Goal: Information Seeking & Learning: Learn about a topic

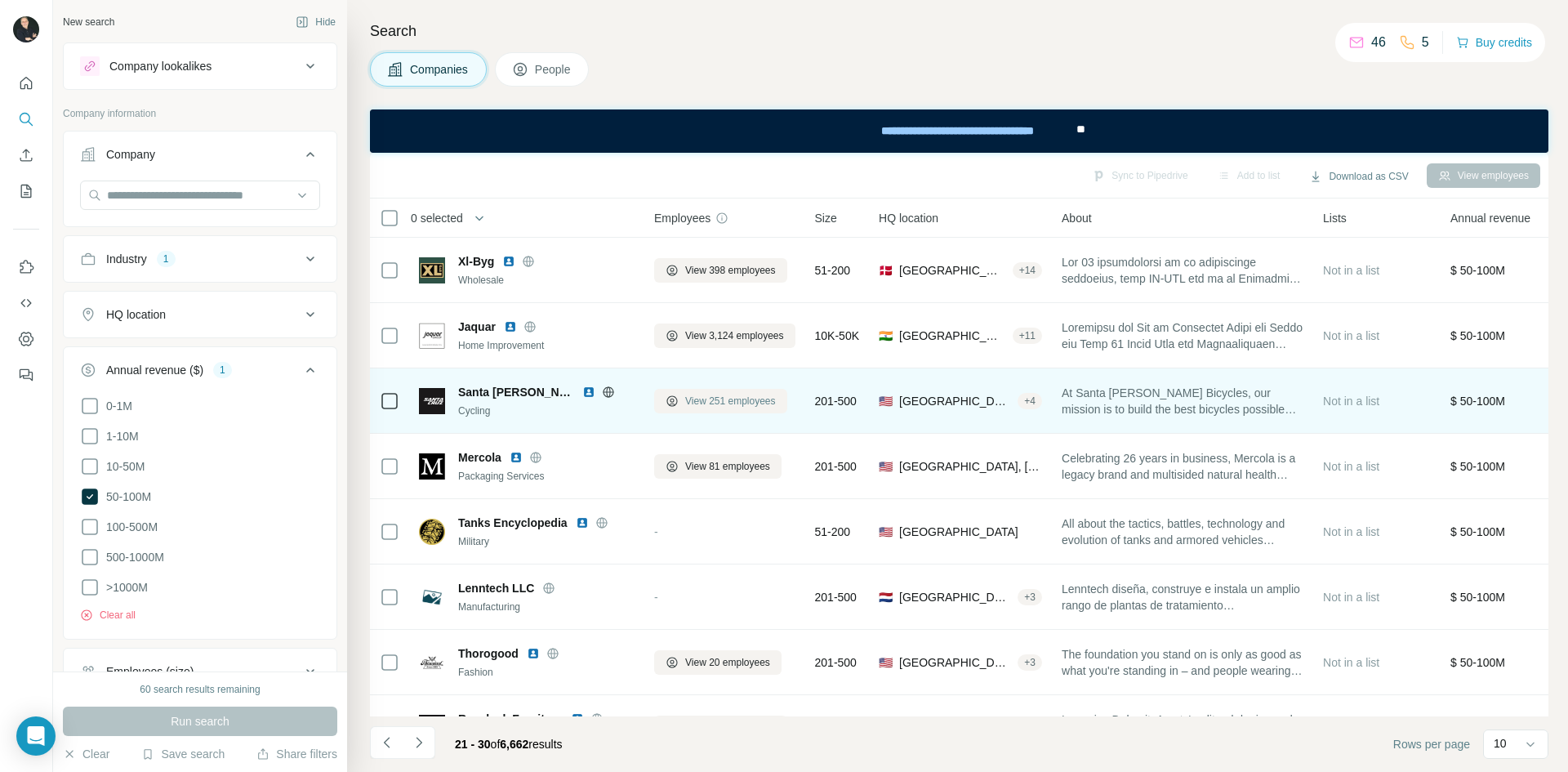
click at [696, 401] on span "View 251 employees" at bounding box center [730, 401] width 91 height 15
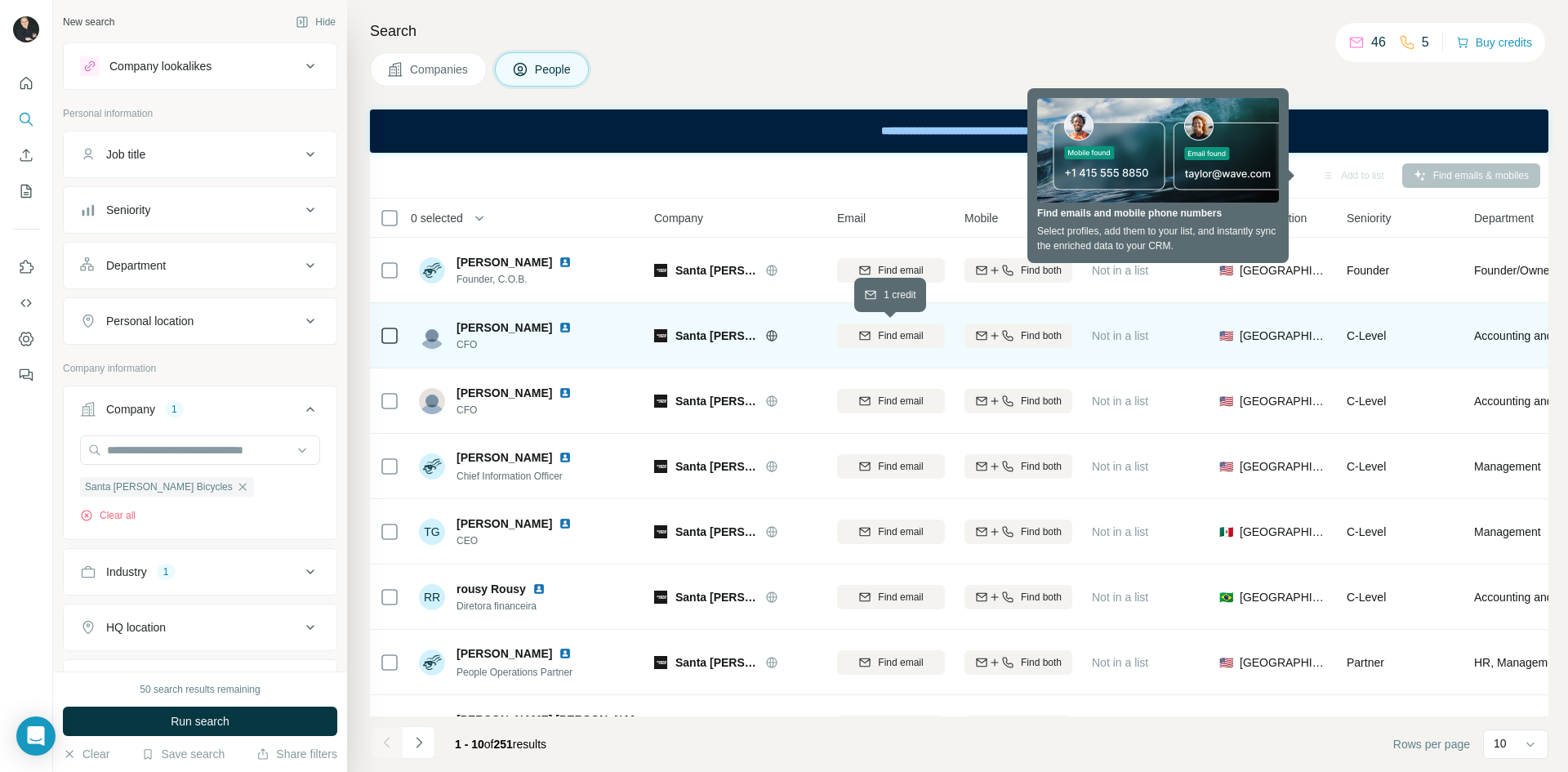
click at [891, 333] on span "Find email" at bounding box center [901, 336] width 45 height 15
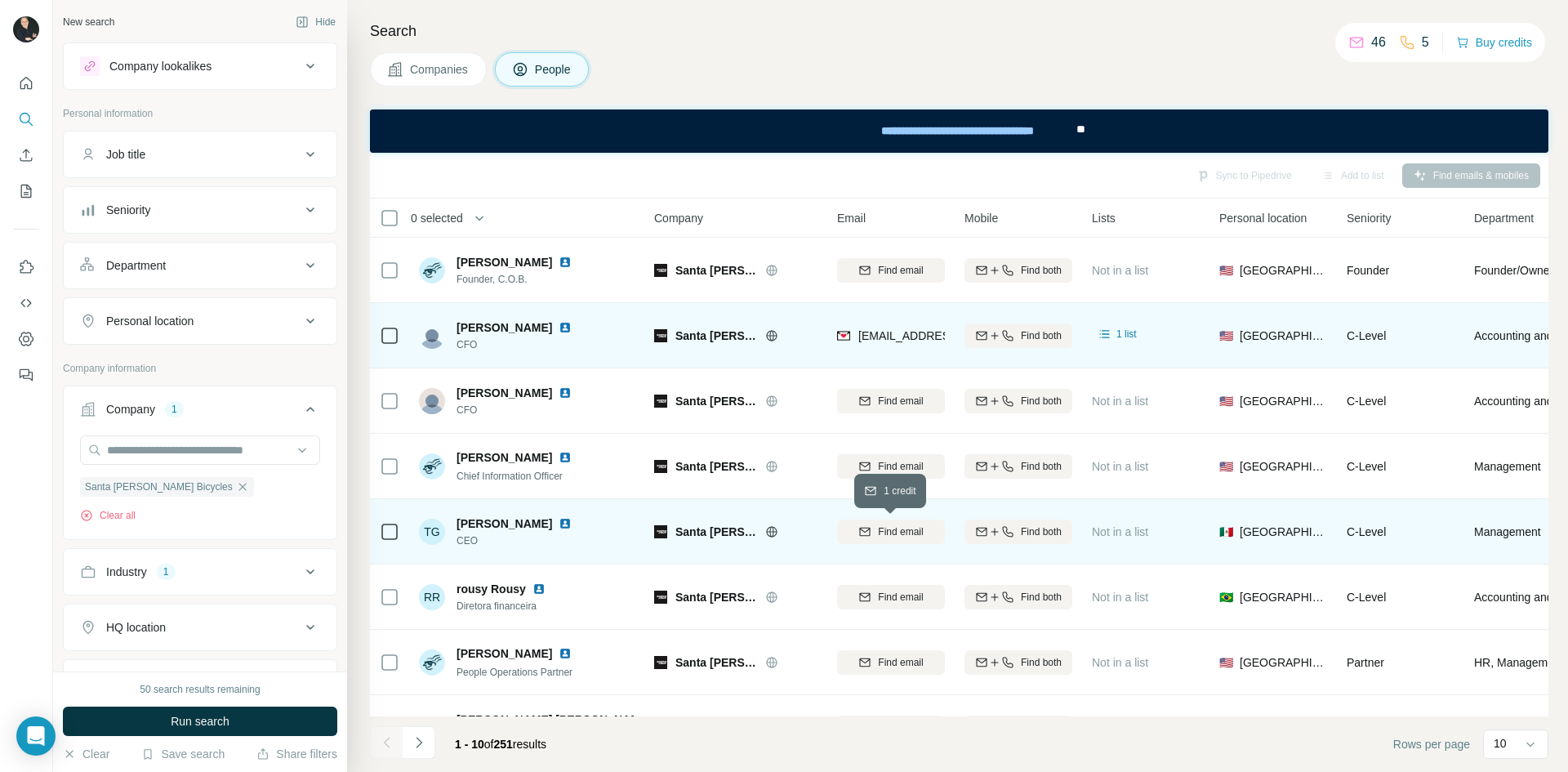
click at [898, 532] on span "Find email" at bounding box center [901, 532] width 45 height 15
click at [1013, 341] on div "Find both" at bounding box center [1019, 336] width 108 height 15
click at [1028, 526] on span "Find both" at bounding box center [1040, 532] width 41 height 15
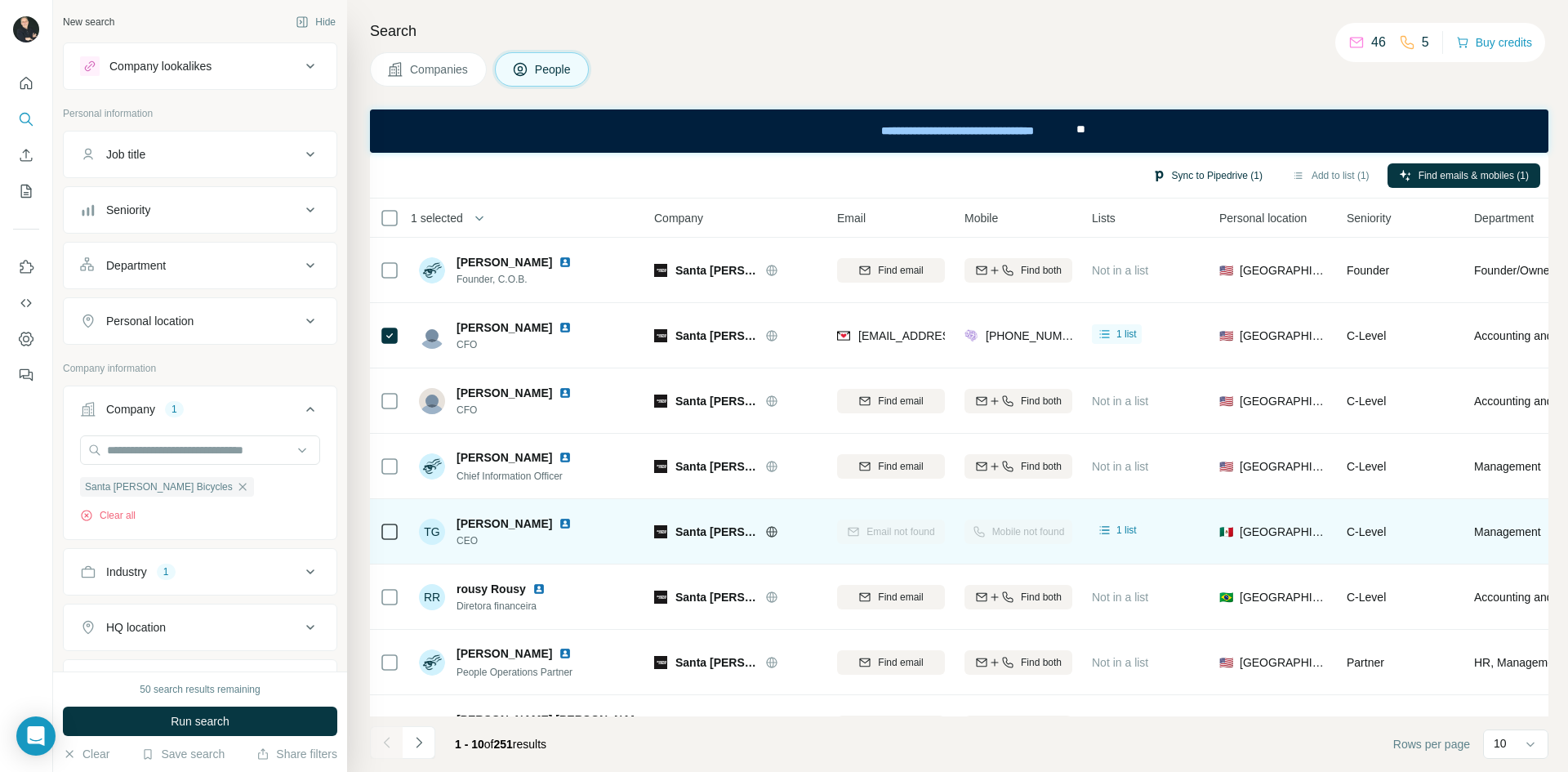
click at [1207, 174] on button "Sync to Pipedrive (1)" at bounding box center [1208, 175] width 133 height 24
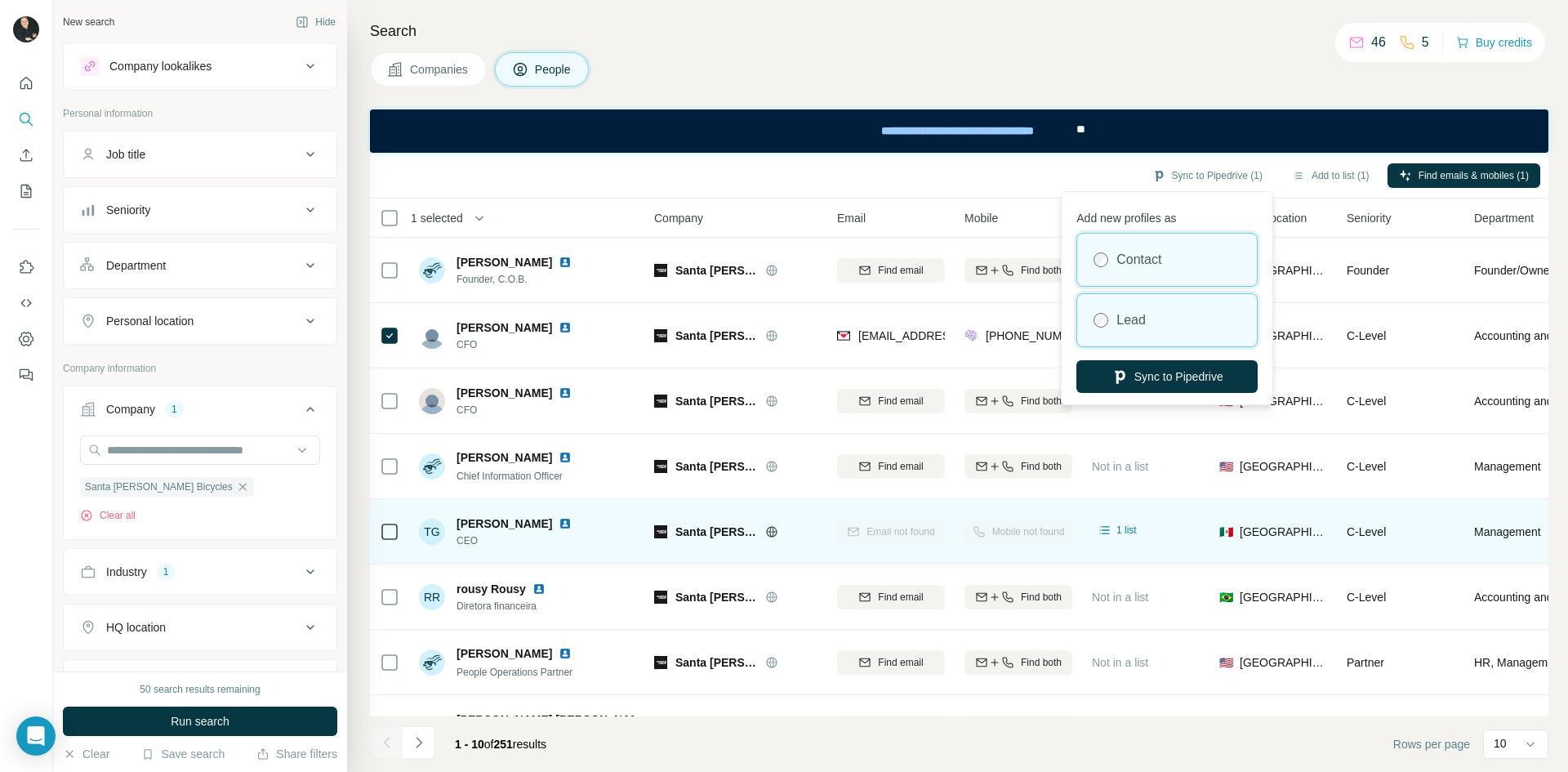
click at [1114, 321] on div "Lead" at bounding box center [1167, 320] width 180 height 52
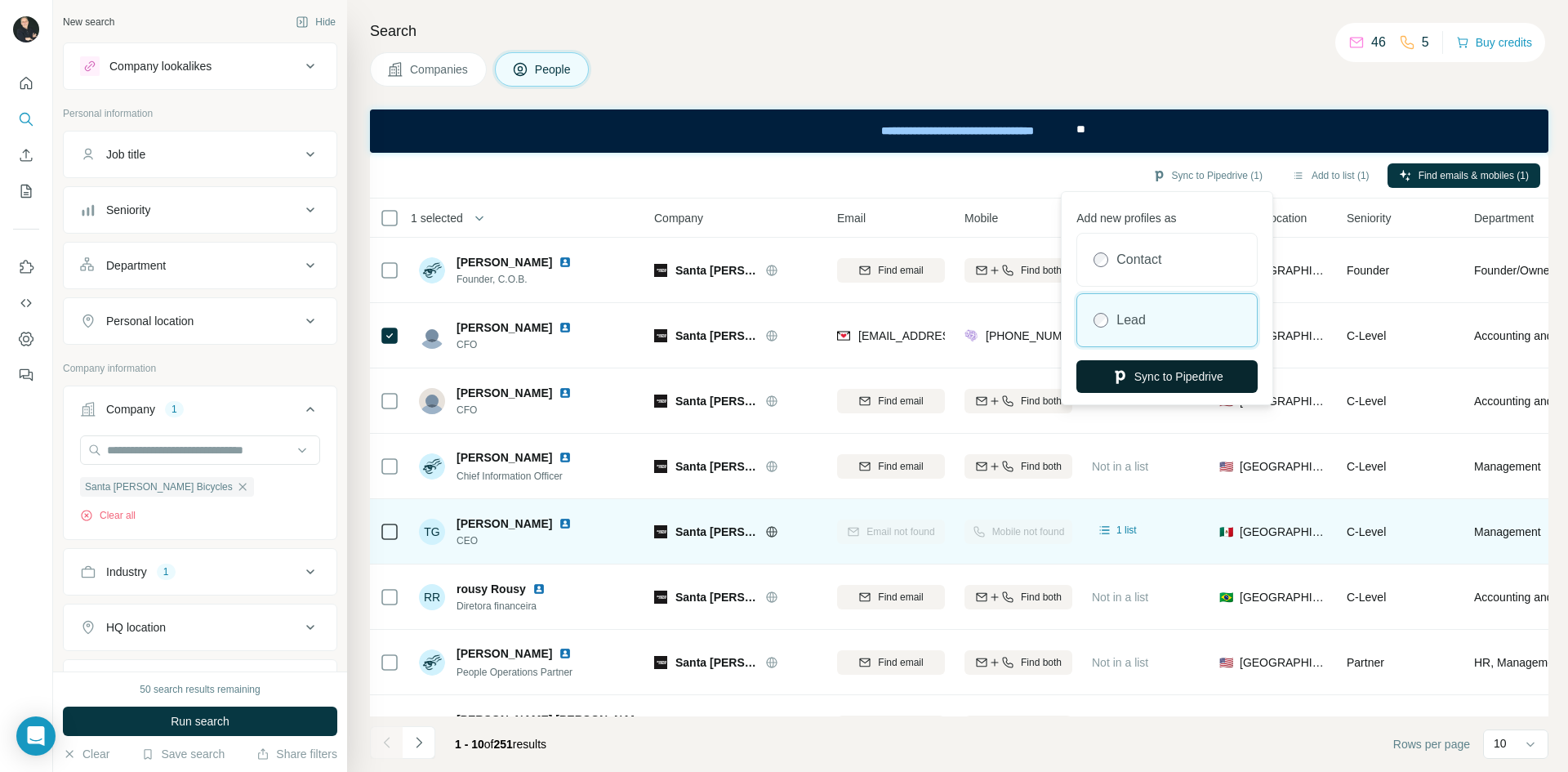
click at [1166, 377] on button "Sync to Pipedrive" at bounding box center [1167, 376] width 181 height 32
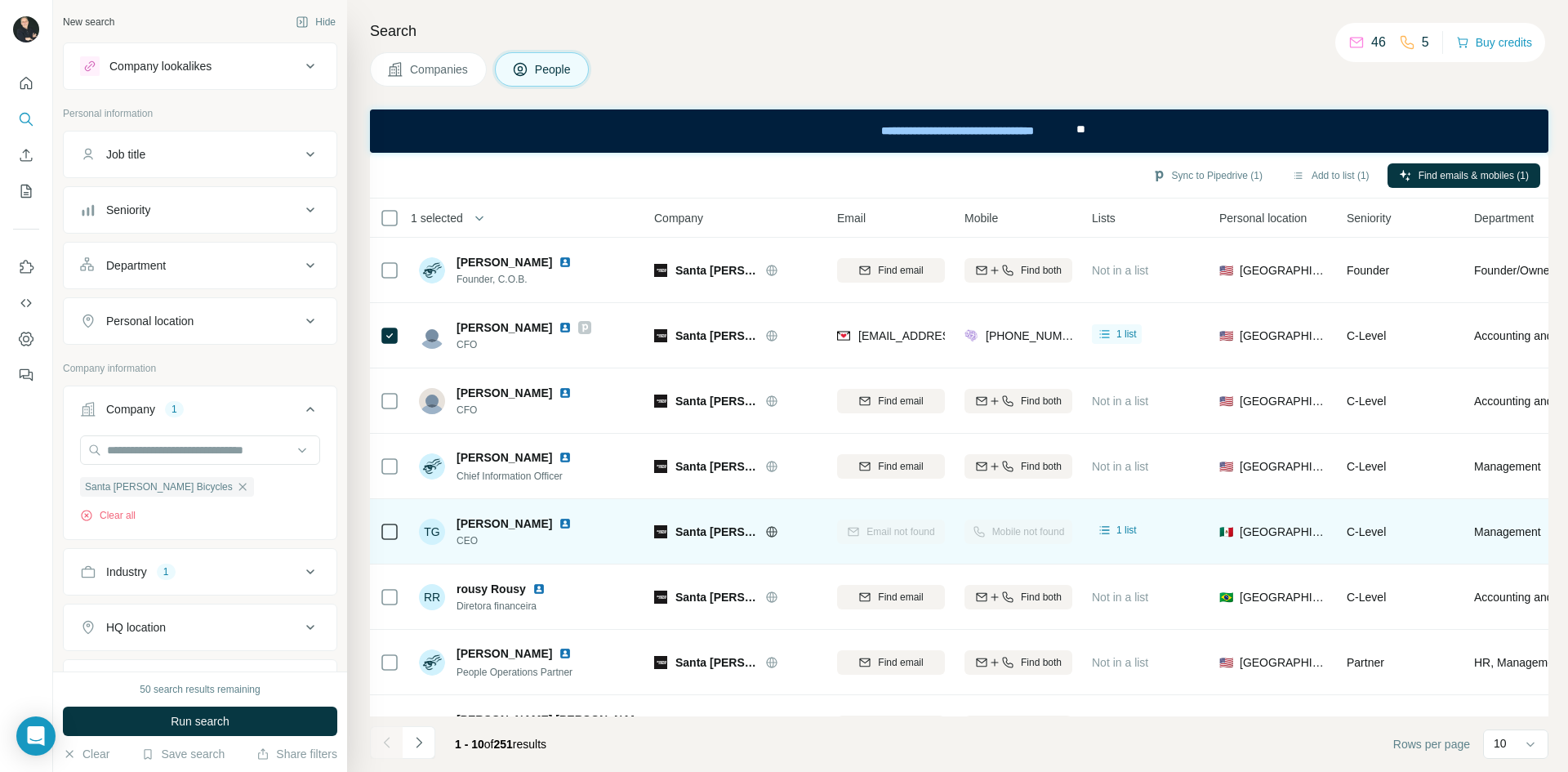
click at [450, 69] on span "Companies" at bounding box center [440, 70] width 60 height 17
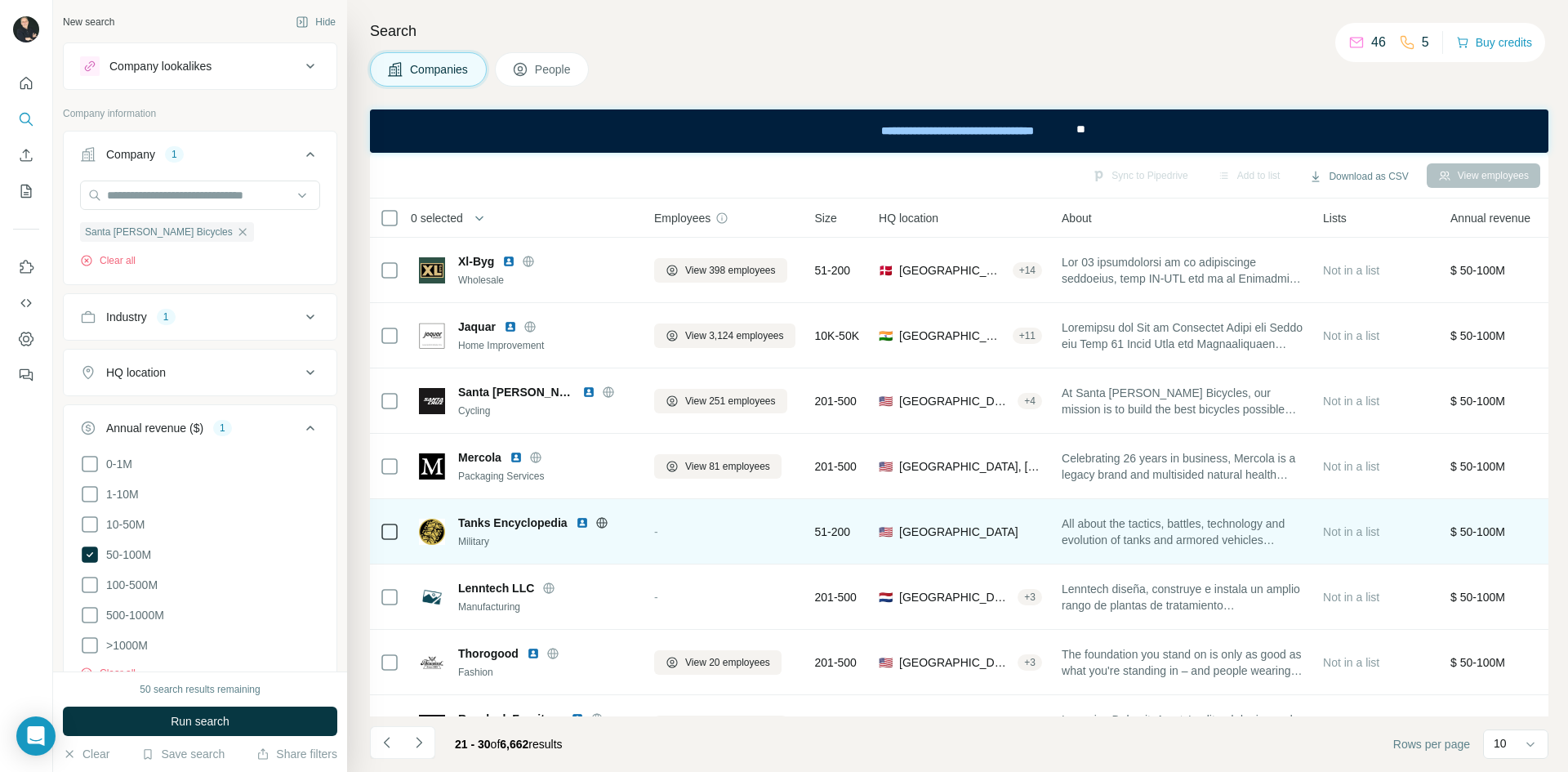
click at [300, 373] on icon at bounding box center [310, 373] width 20 height 20
click at [285, 403] on input "text" at bounding box center [200, 413] width 240 height 29
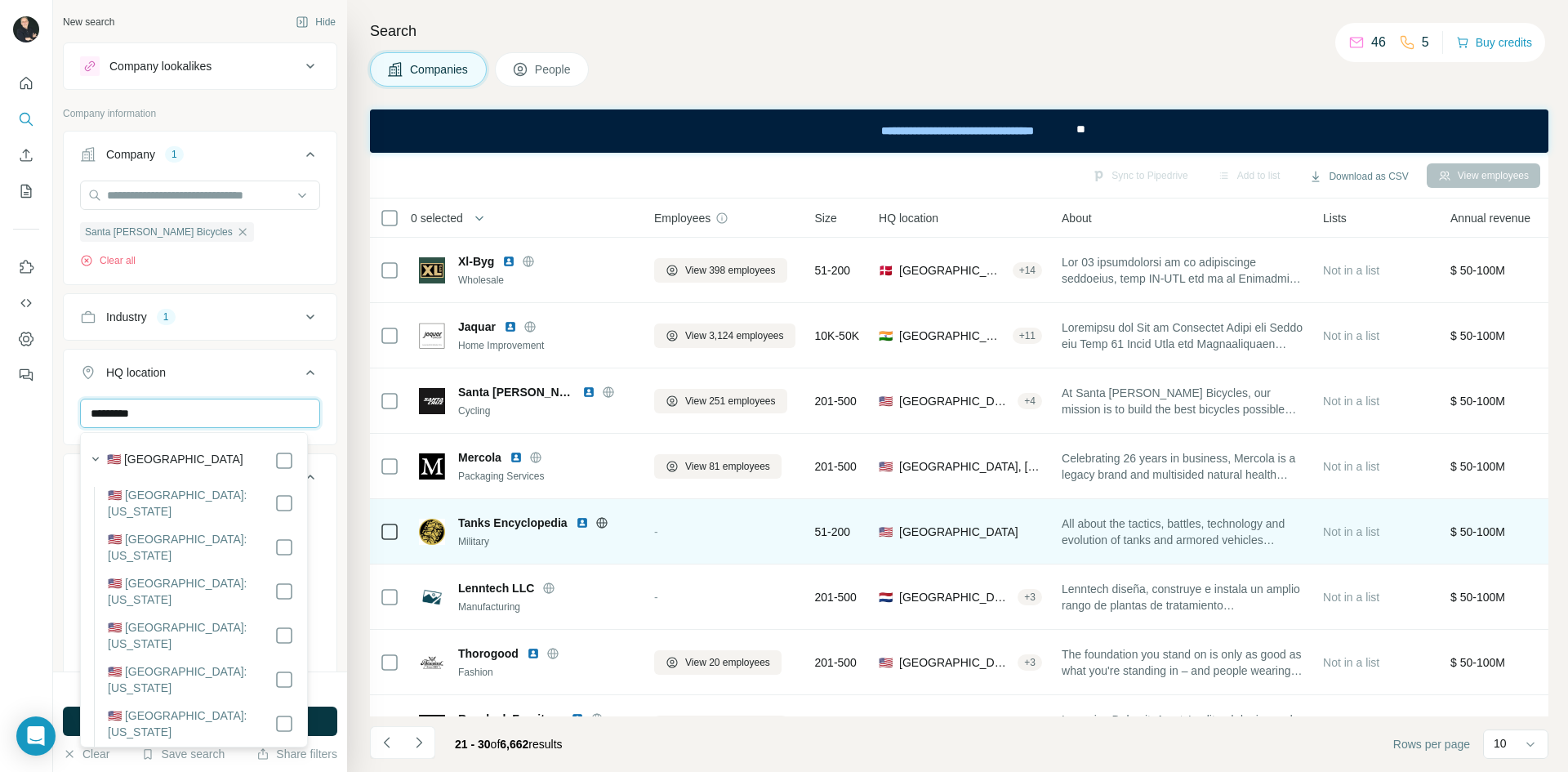
type input "*********"
click at [166, 466] on label "🇺🇸 [GEOGRAPHIC_DATA]" at bounding box center [176, 461] width 136 height 20
click at [166, 451] on label "🇺🇸 [GEOGRAPHIC_DATA]" at bounding box center [176, 461] width 136 height 20
click at [166, 455] on label "🇺🇸 [GEOGRAPHIC_DATA]" at bounding box center [176, 461] width 136 height 20
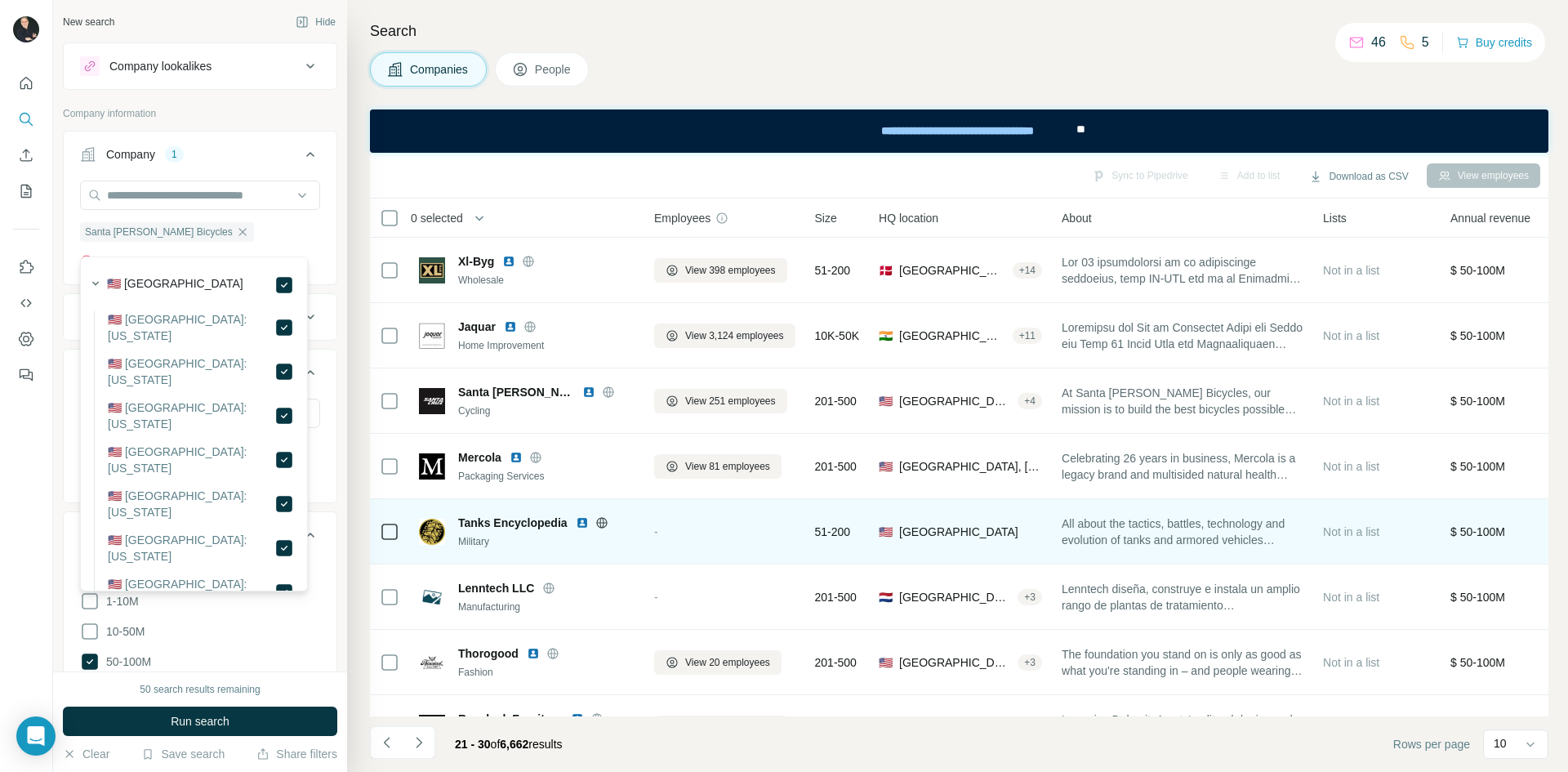
scroll to position [341, 0]
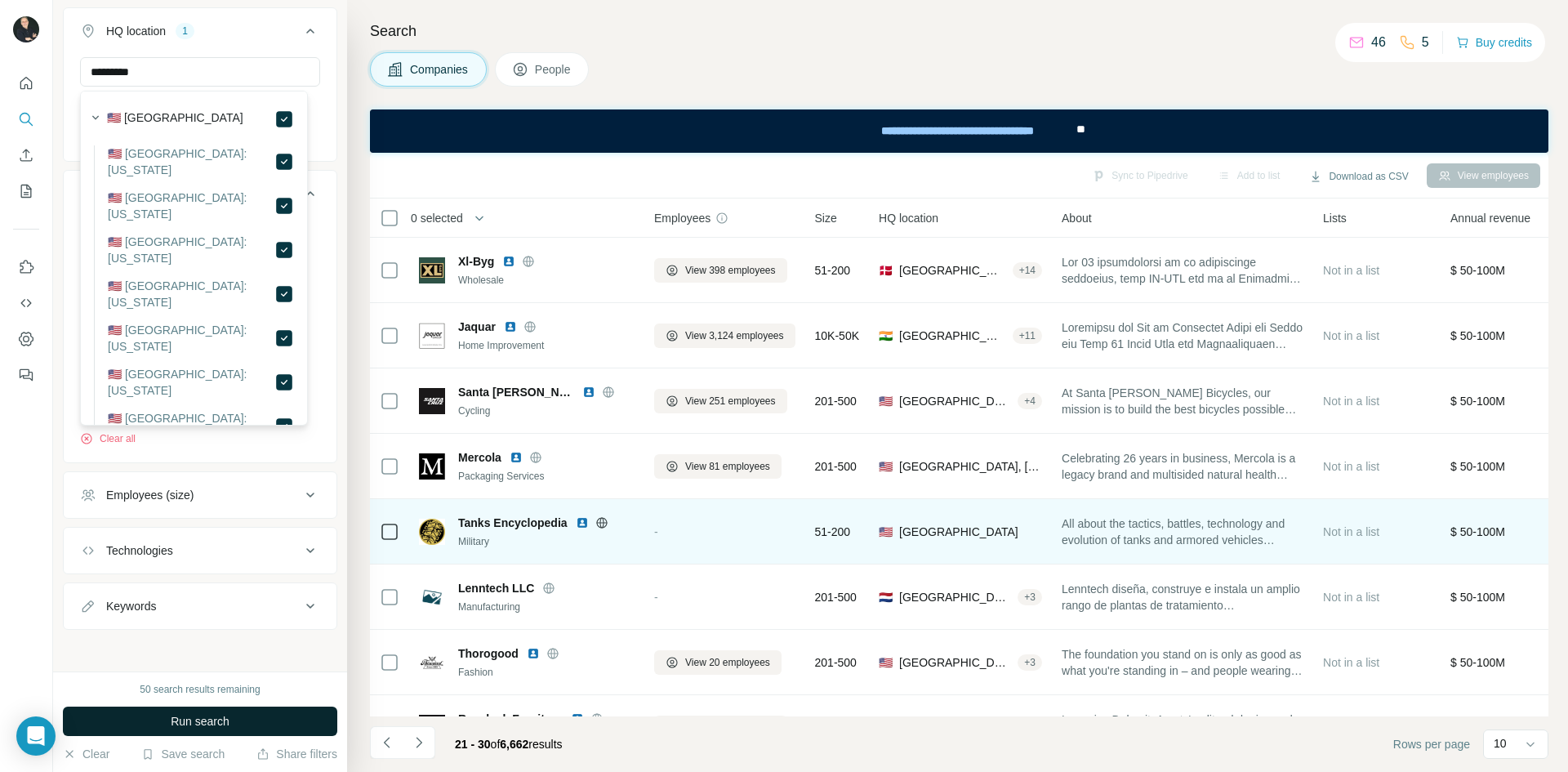
drag, startPoint x: 189, startPoint y: 726, endPoint x: 196, endPoint y: 725, distance: 7.1
click at [196, 725] on span "Run search" at bounding box center [200, 722] width 59 height 17
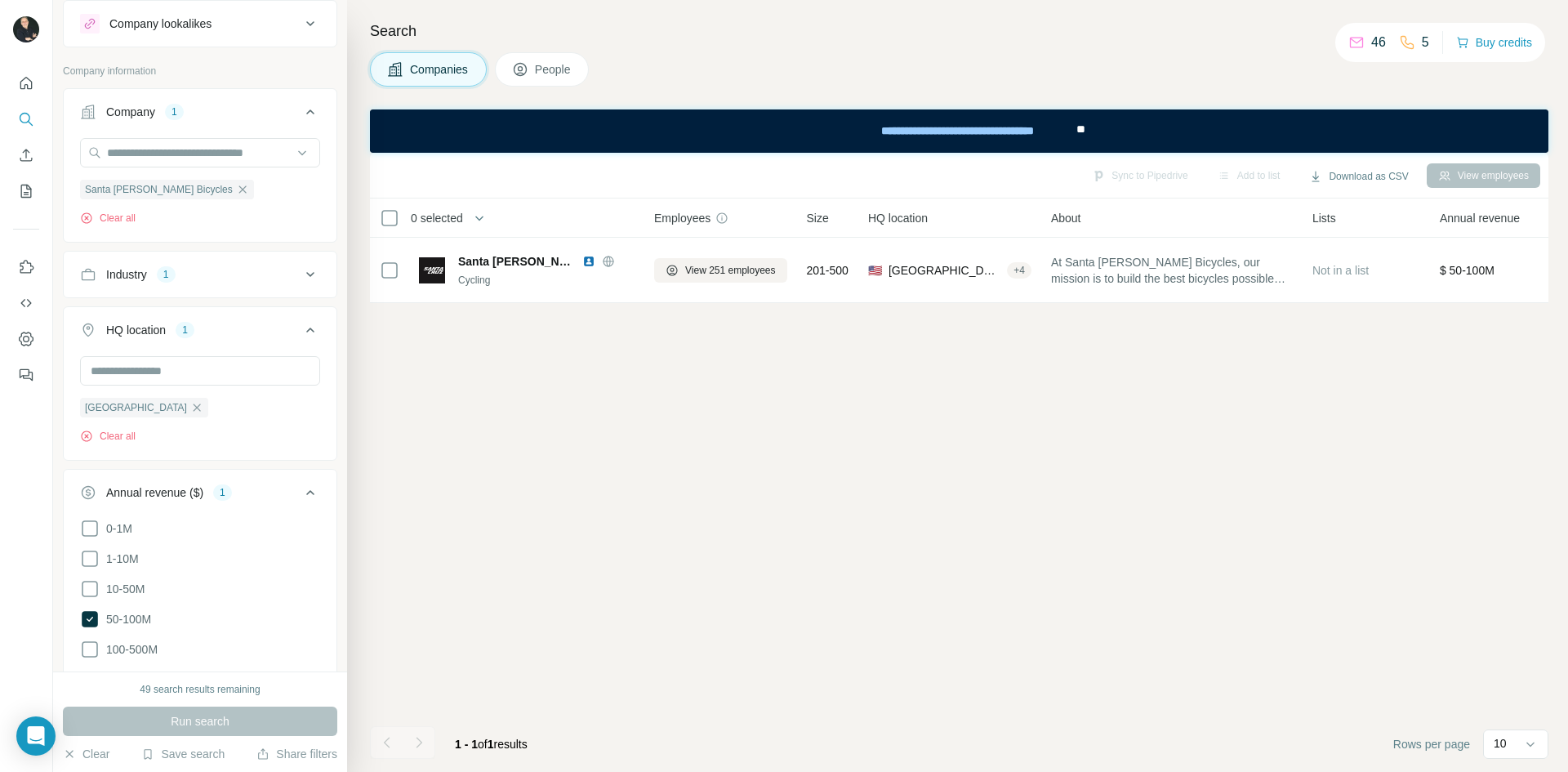
scroll to position [0, 0]
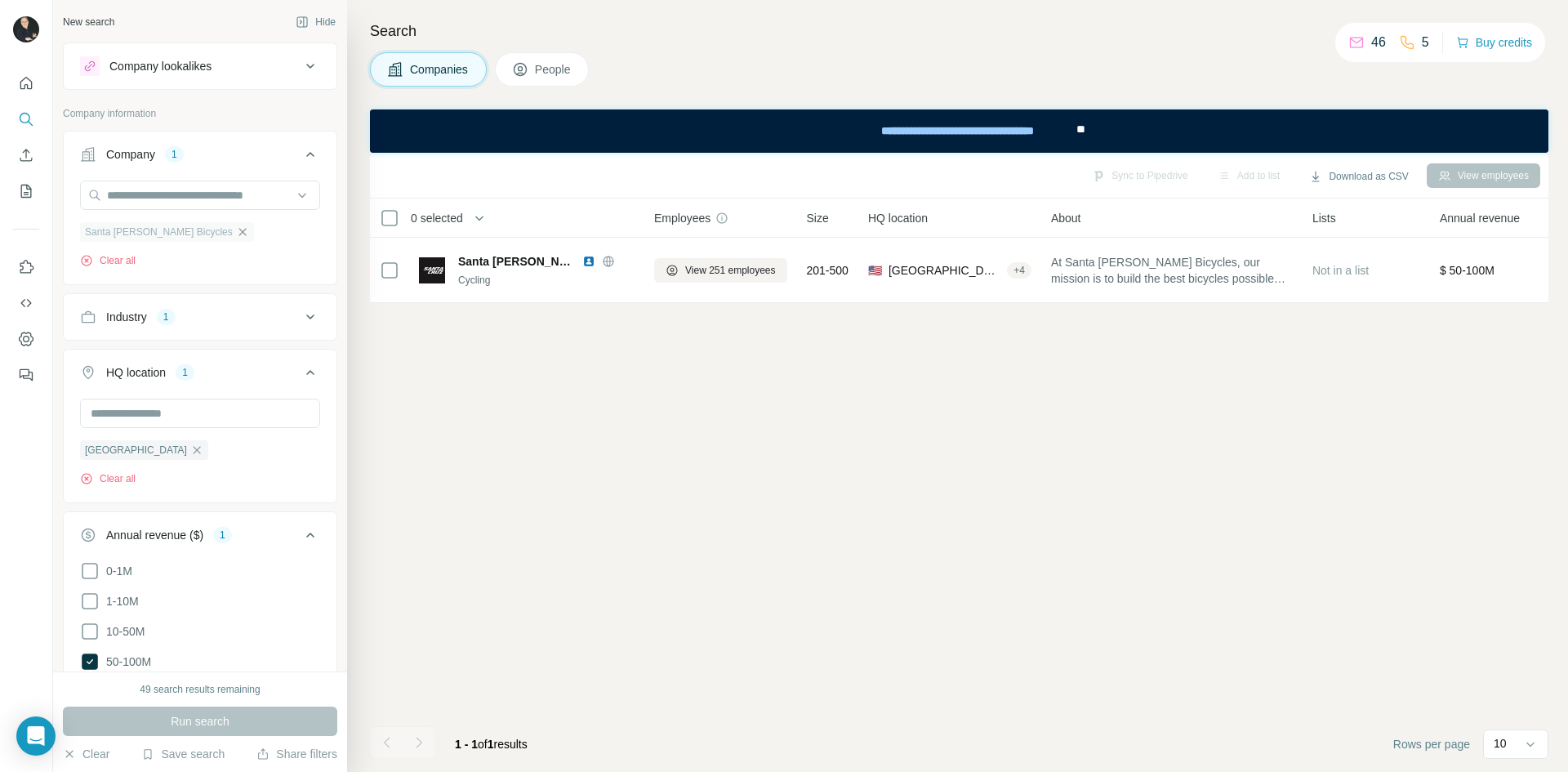
click at [238, 236] on icon "button" at bounding box center [241, 232] width 7 height 7
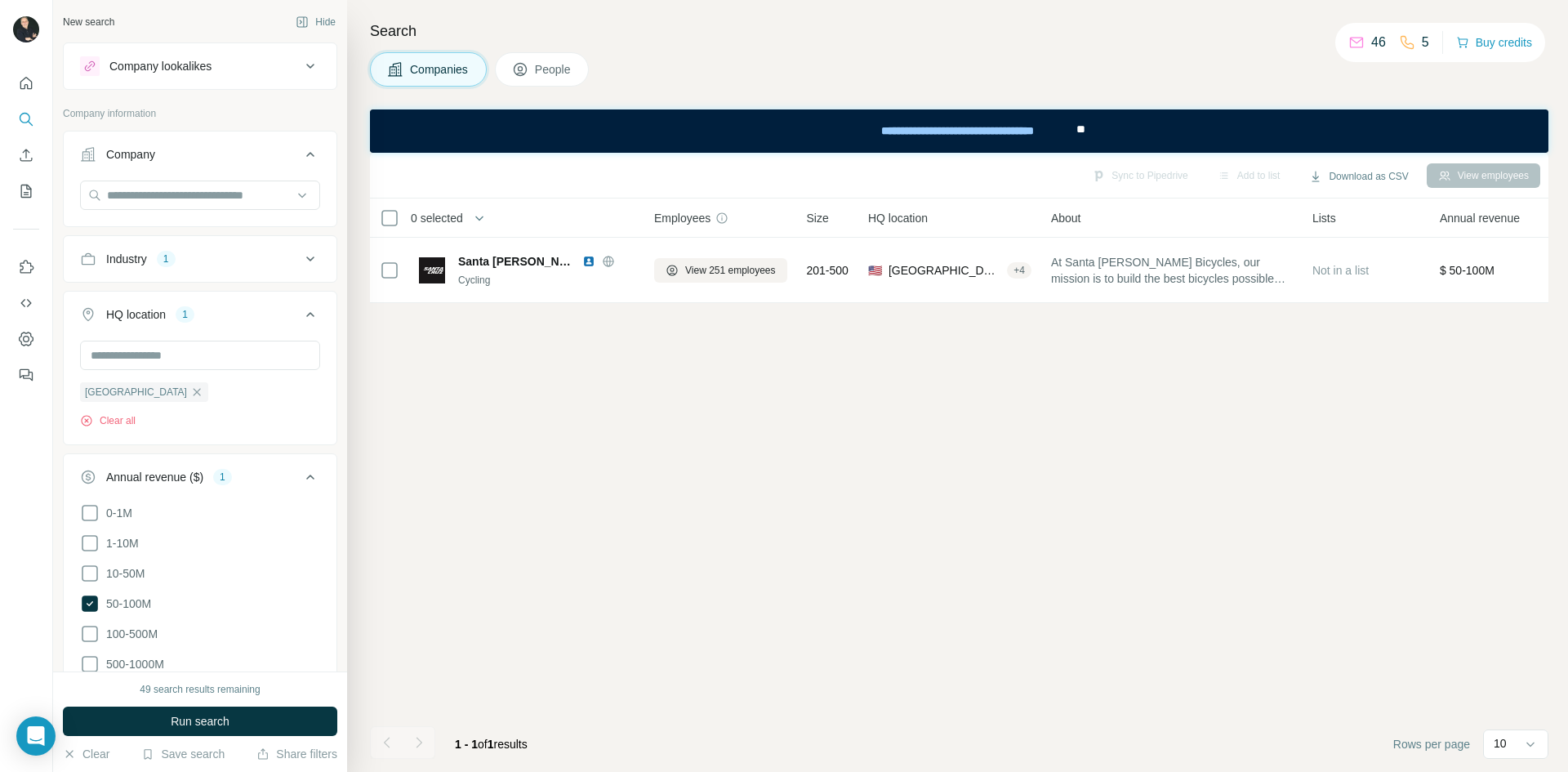
scroll to position [282, 0]
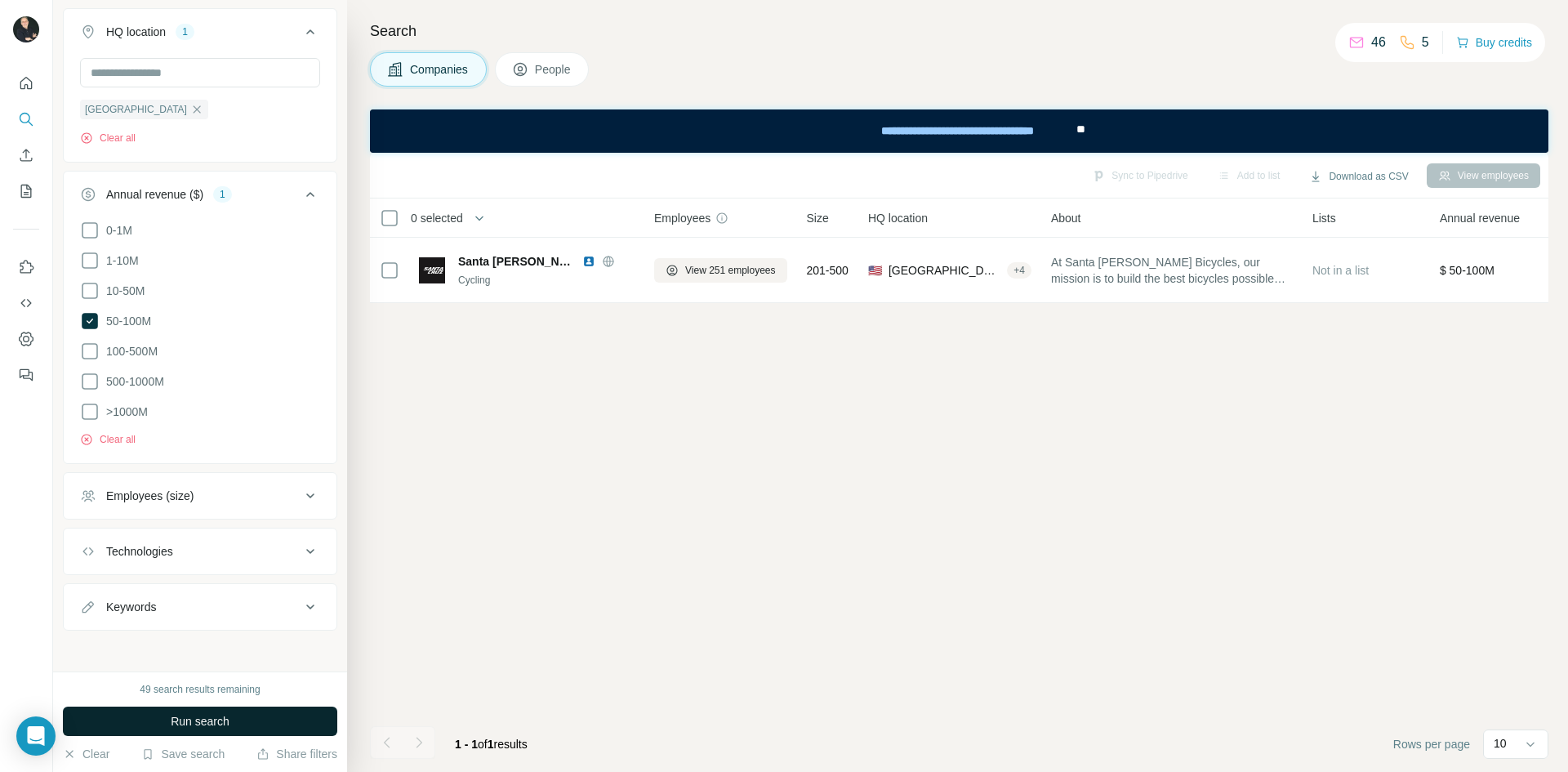
click at [206, 717] on span "Run search" at bounding box center [200, 722] width 59 height 17
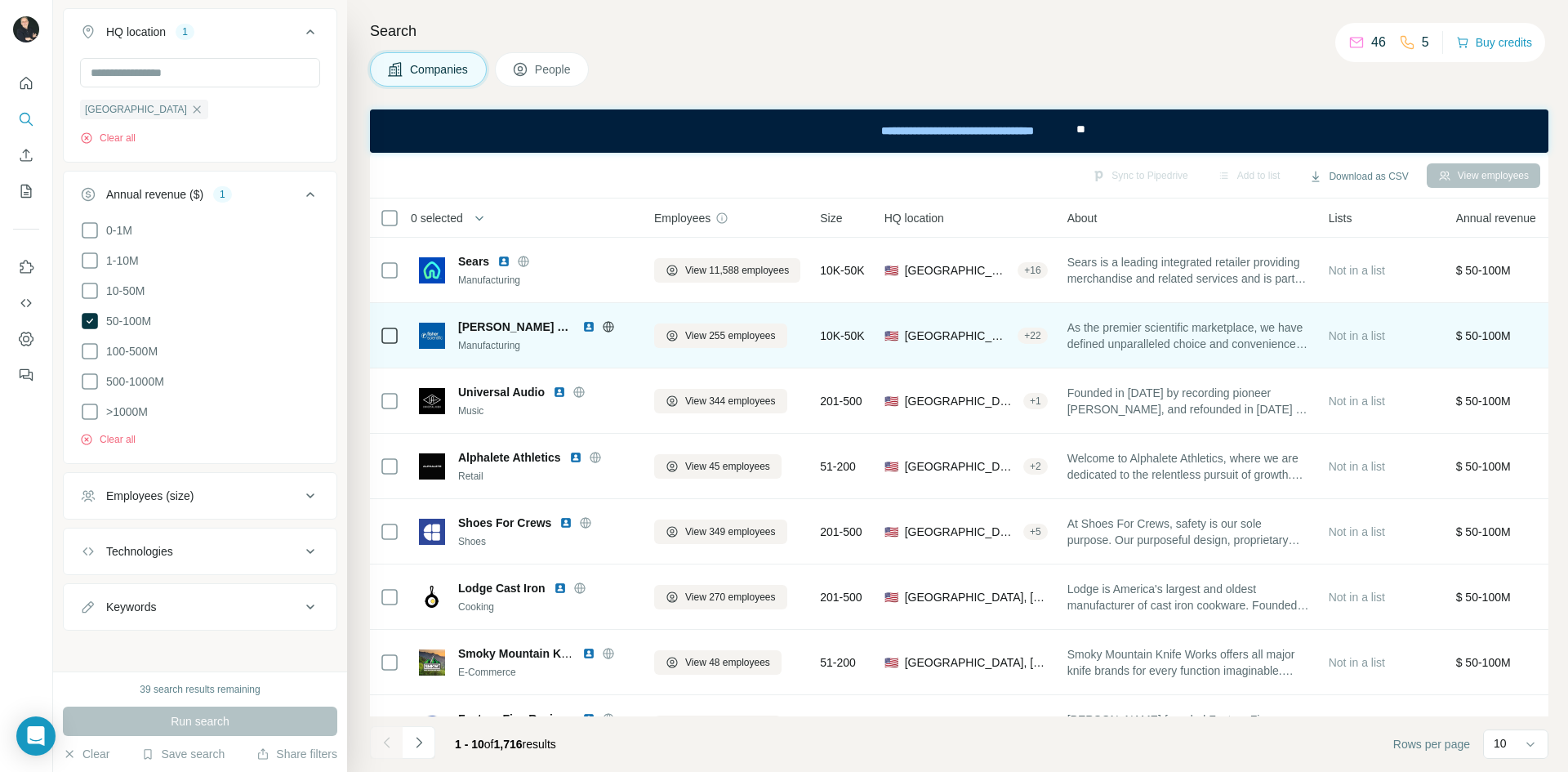
click at [430, 332] on img at bounding box center [431, 336] width 26 height 26
click at [500, 327] on span "[PERSON_NAME] Scientific" at bounding box center [515, 327] width 116 height 17
click at [732, 331] on span "View 255 employees" at bounding box center [730, 336] width 91 height 15
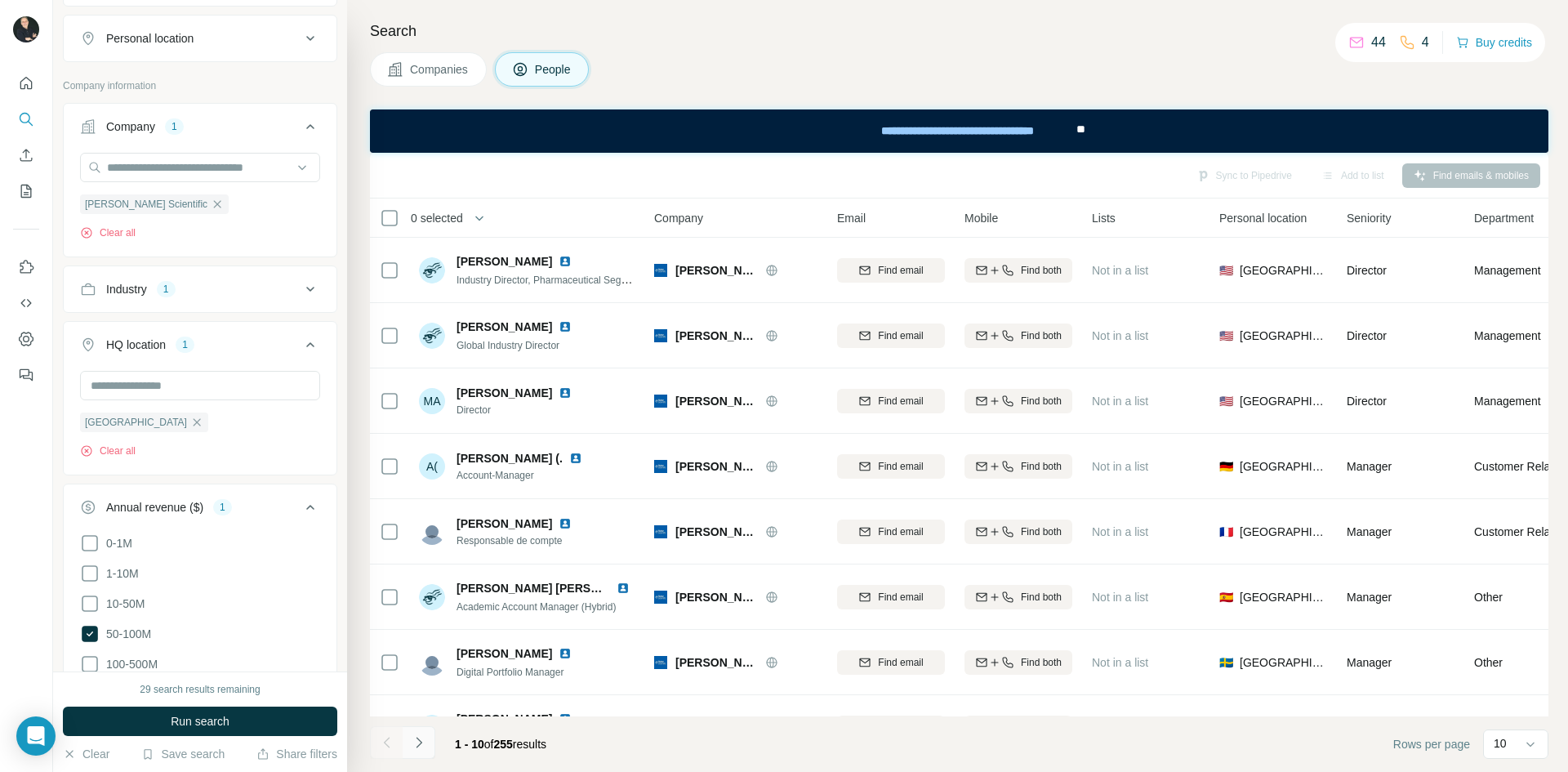
click at [415, 744] on icon "Navigate to next page" at bounding box center [419, 743] width 17 height 17
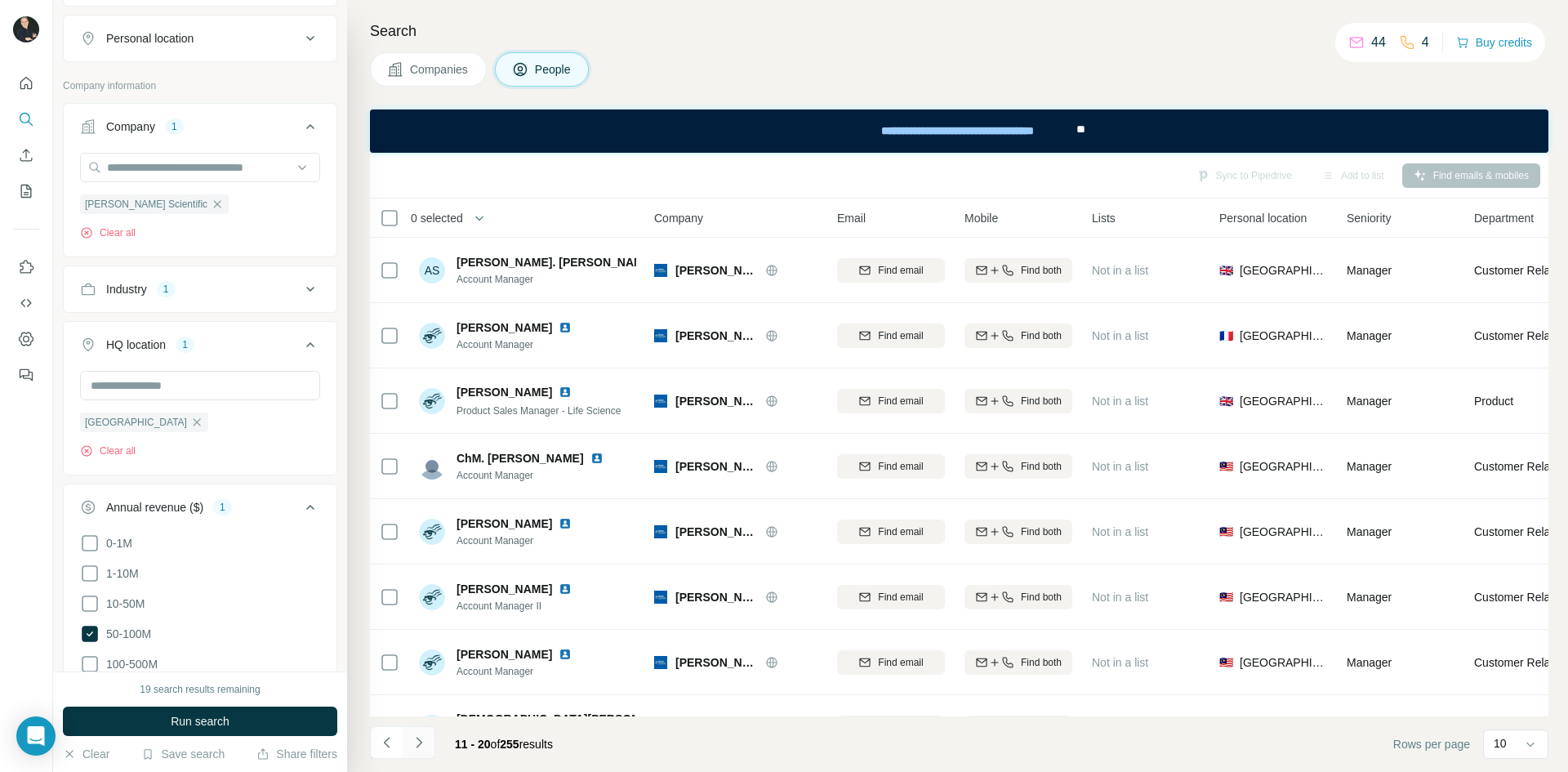
click at [415, 744] on icon "Navigate to next page" at bounding box center [419, 743] width 17 height 17
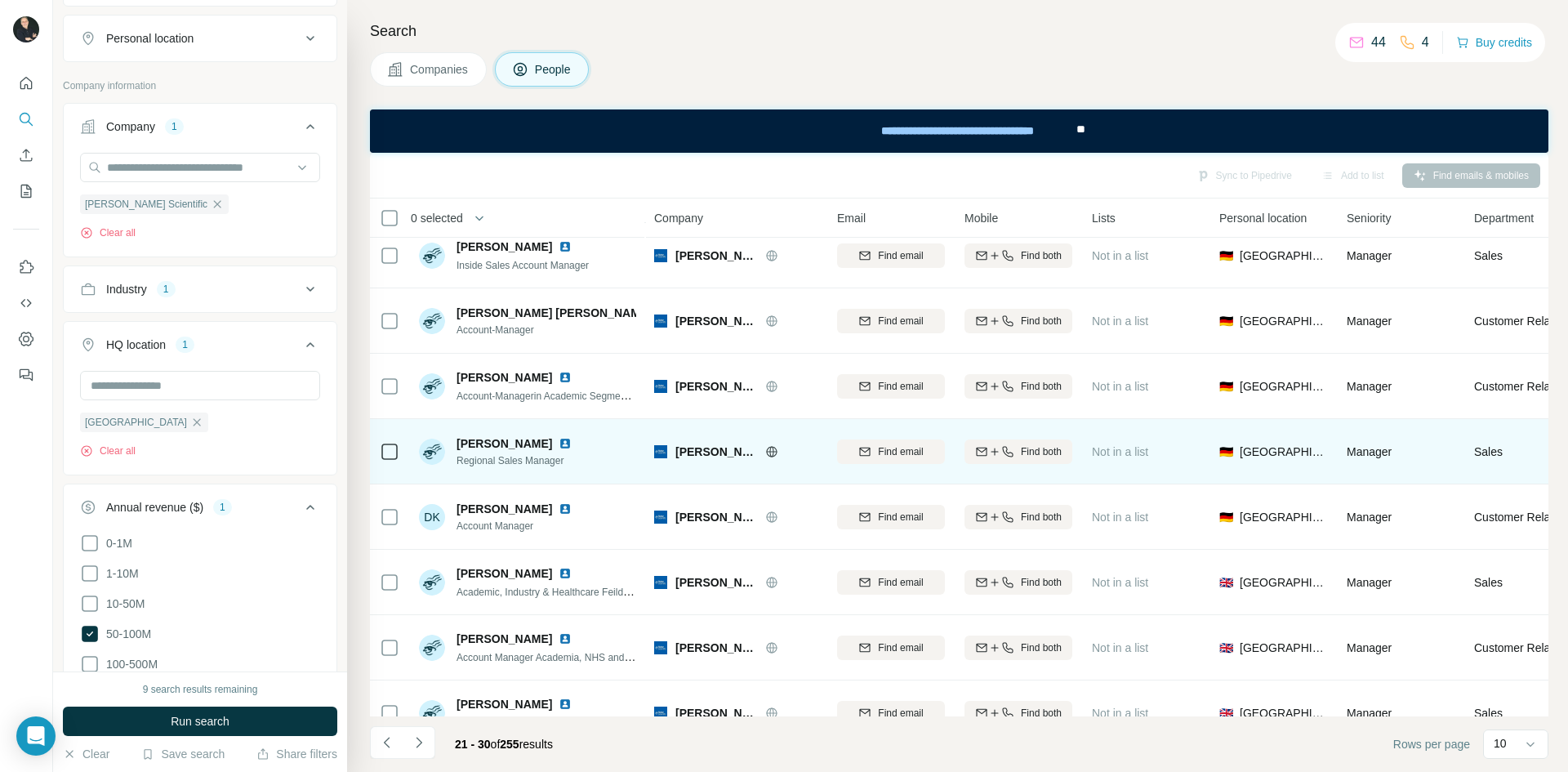
scroll to position [183, 0]
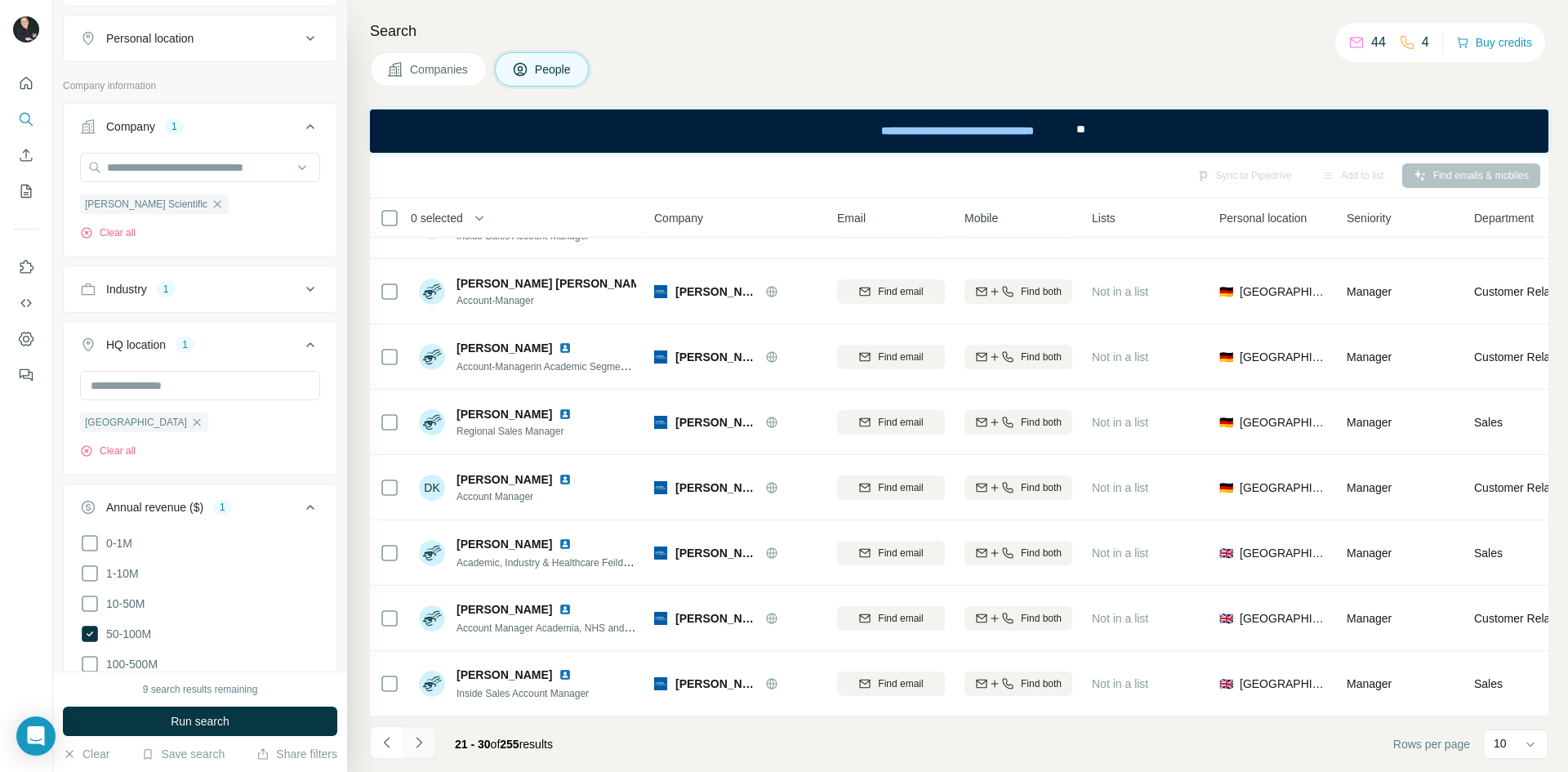
click at [425, 740] on icon "Navigate to next page" at bounding box center [419, 743] width 17 height 17
click at [390, 734] on button "Navigate to previous page" at bounding box center [385, 742] width 32 height 32
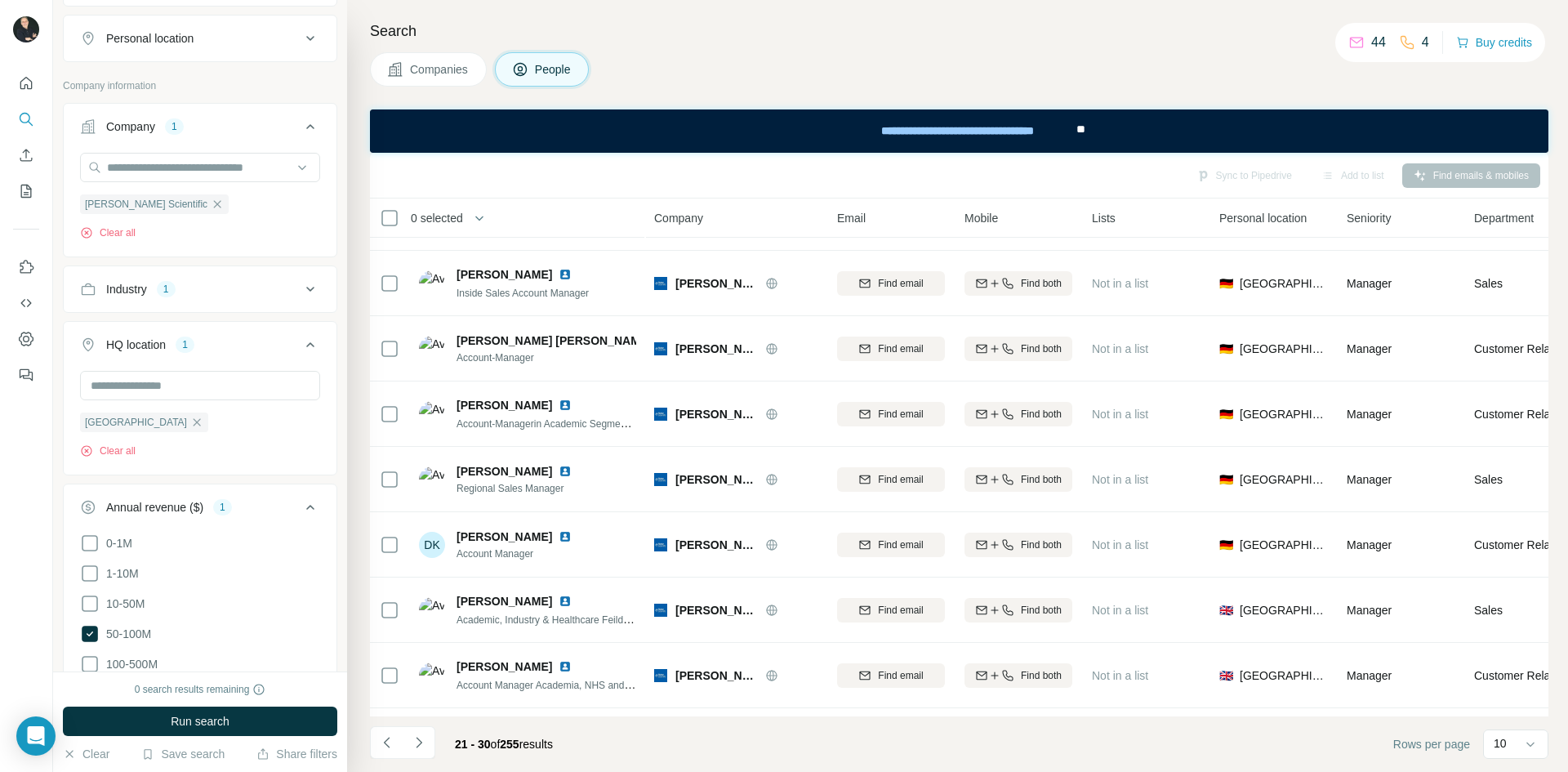
scroll to position [183, 0]
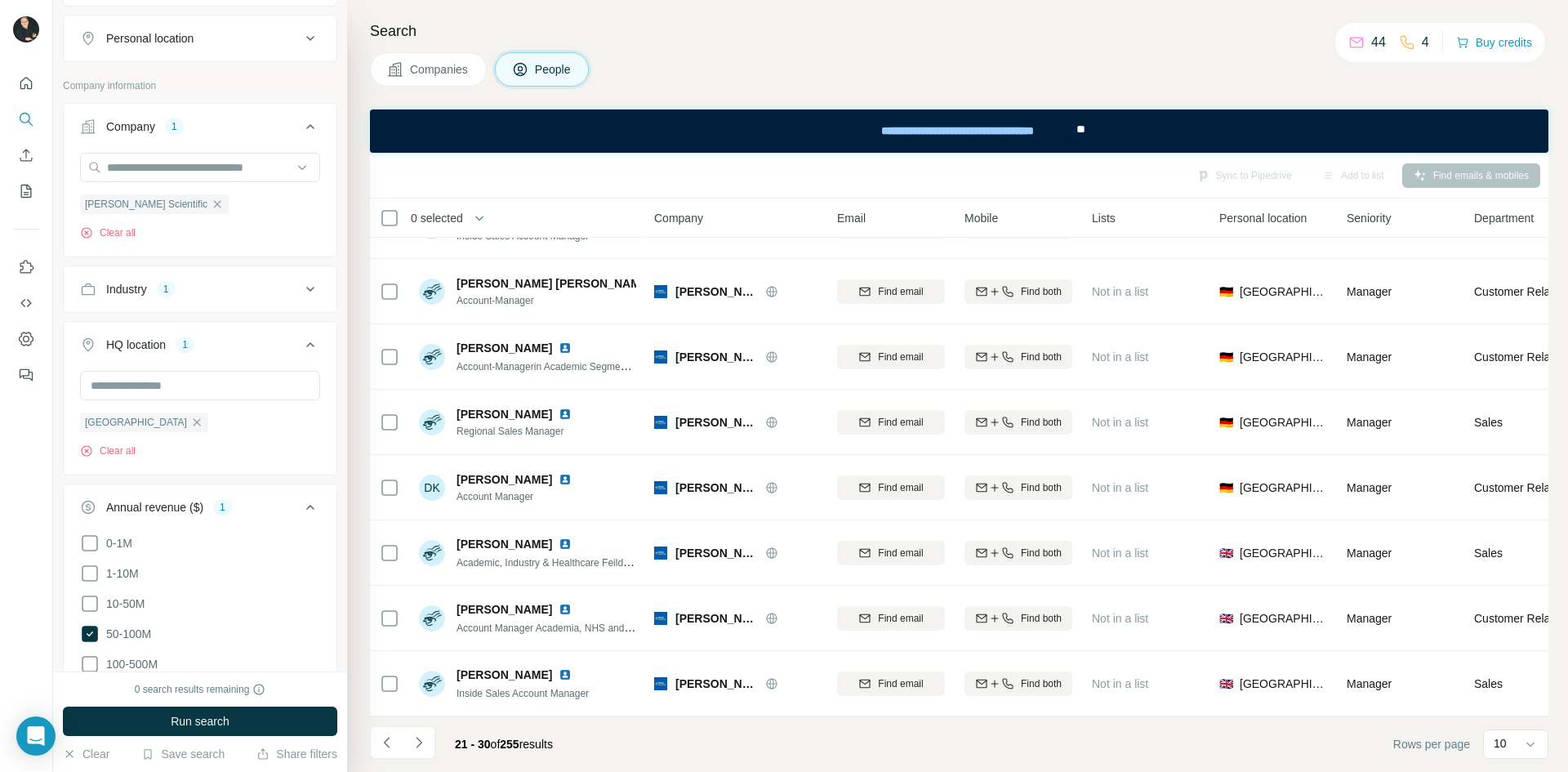
click at [403, 717] on footer "21 - 30 of 255 results Rows per page 10" at bounding box center [959, 744] width 1178 height 56
drag, startPoint x: 388, startPoint y: 757, endPoint x: 297, endPoint y: 744, distance: 91.9
click at [389, 756] on button "Navigate to previous page" at bounding box center [385, 742] width 32 height 32
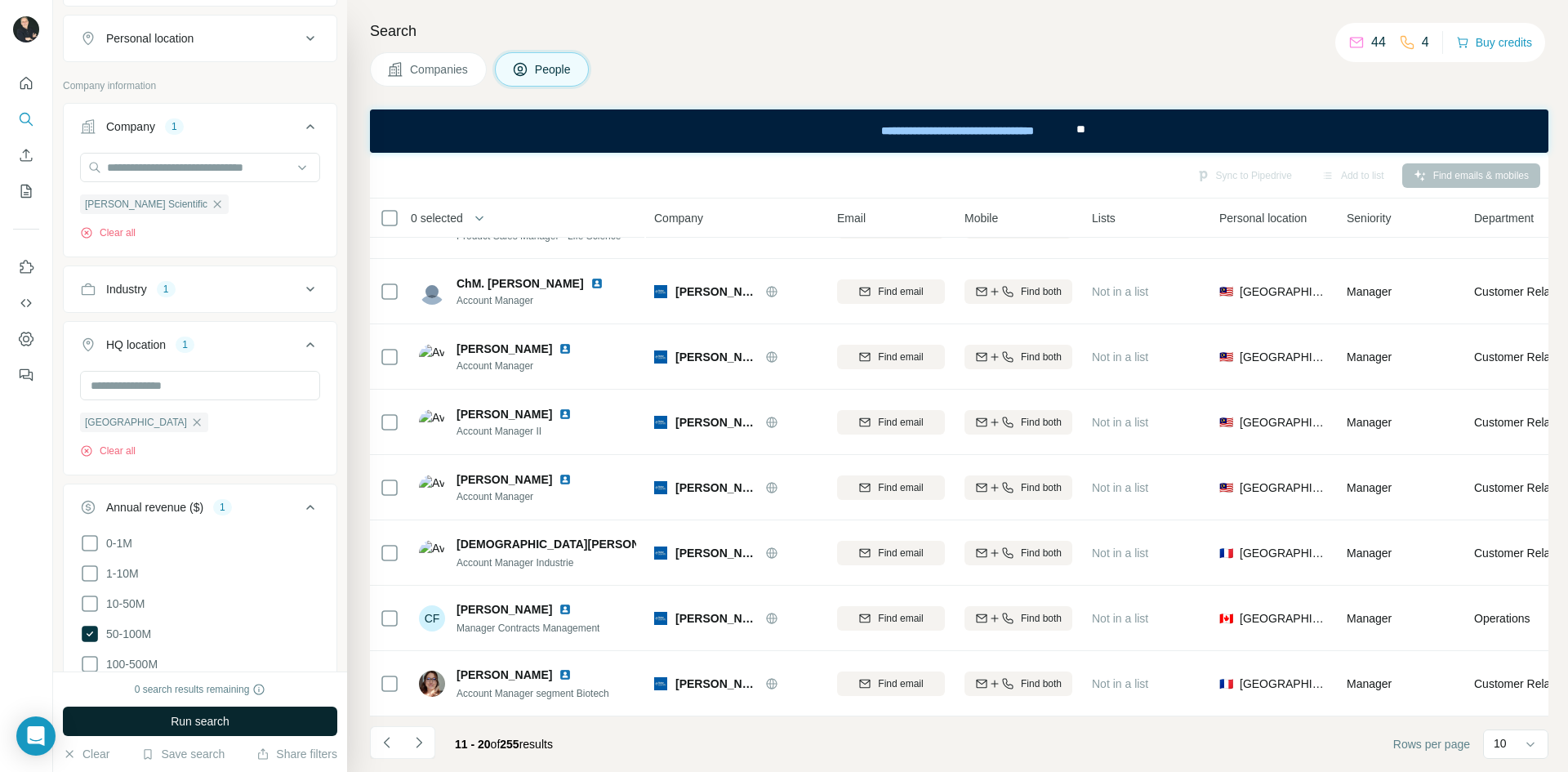
click at [220, 723] on span "Run search" at bounding box center [200, 722] width 59 height 17
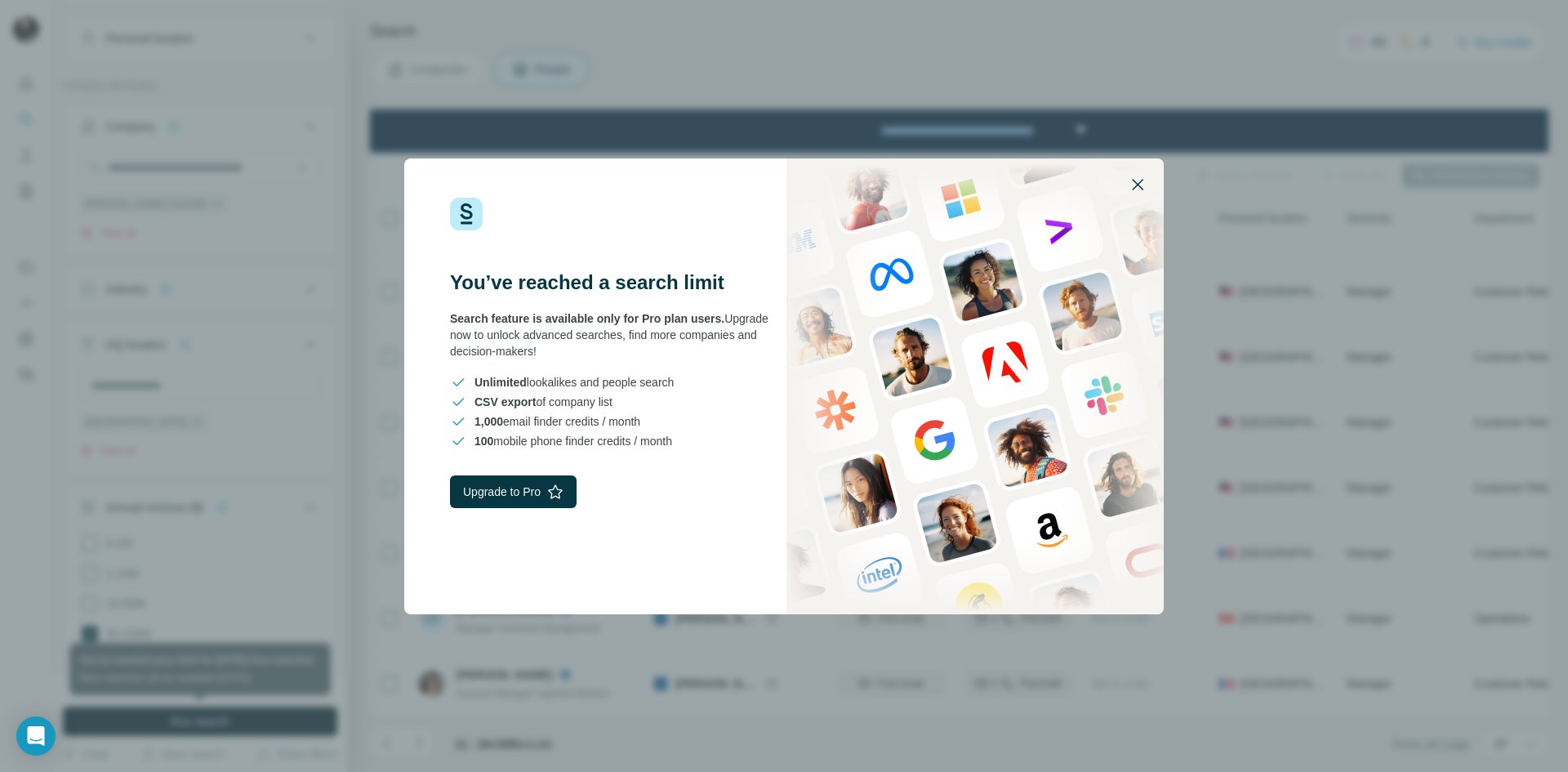
click at [1139, 181] on icon "button" at bounding box center [1138, 185] width 20 height 20
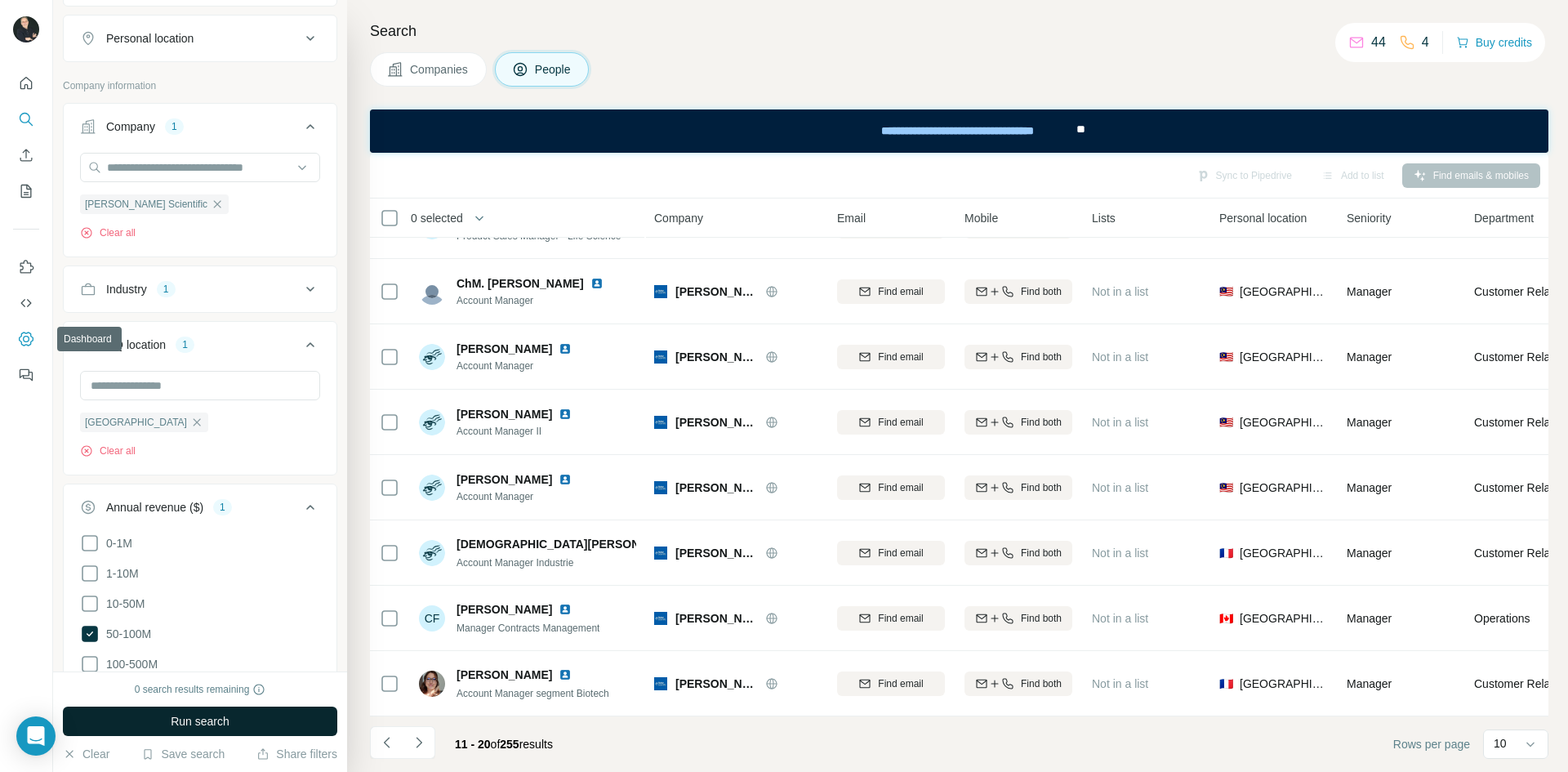
click at [20, 335] on icon "Dashboard" at bounding box center [27, 339] width 17 height 17
